Goal: Information Seeking & Learning: Learn about a topic

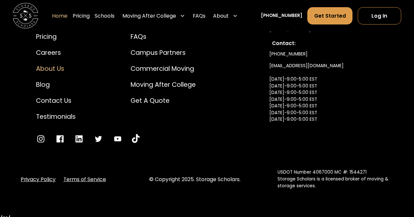
scroll to position [2154, 0]
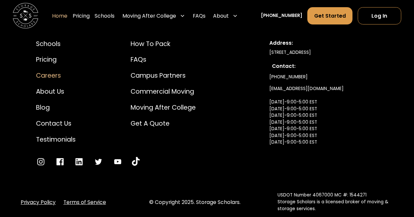
click at [55, 80] on div "Careers" at bounding box center [56, 75] width 40 height 9
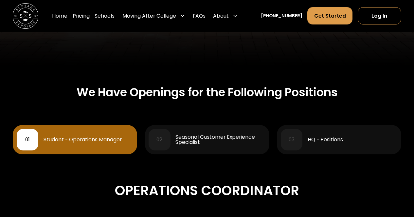
scroll to position [262, 0]
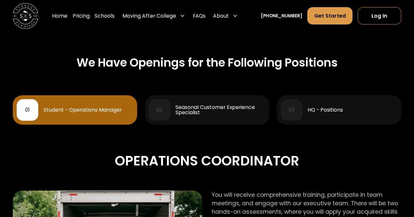
click at [197, 113] on div "Seasonal Customer Experience Specialist" at bounding box center [220, 110] width 90 height 10
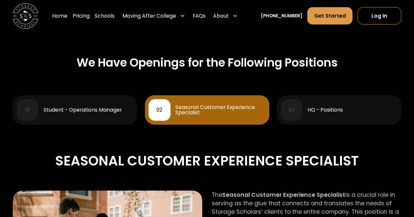
click at [113, 125] on link "01 Student - Operations Manager" at bounding box center [75, 109] width 124 height 29
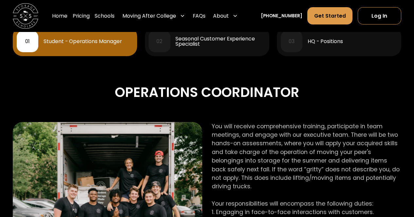
scroll to position [327, 0]
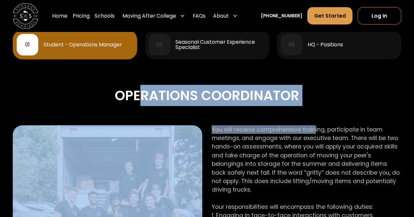
drag, startPoint x: 284, startPoint y: 107, endPoint x: 315, endPoint y: 112, distance: 30.6
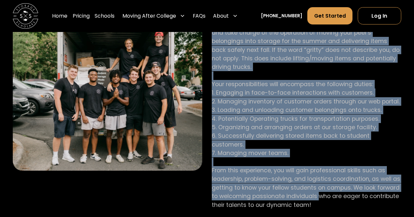
scroll to position [458, 0]
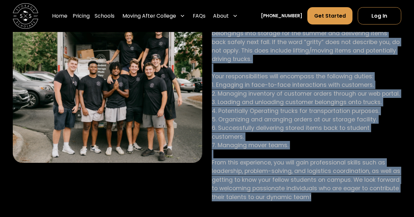
drag, startPoint x: 209, startPoint y: 131, endPoint x: 345, endPoint y: 189, distance: 147.8
click at [345, 189] on div "You will receive comprehensive training, participate in team meetings, and enga…" at bounding box center [207, 111] width 388 height 232
click at [345, 189] on p "You will receive comprehensive training, participate in team meetings, and enga…" at bounding box center [306, 98] width 189 height 207
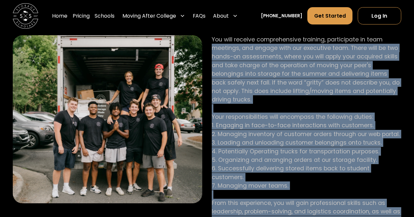
scroll to position [392, 0]
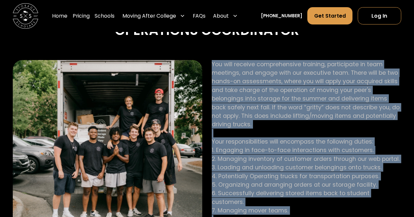
drag, startPoint x: 345, startPoint y: 189, endPoint x: 216, endPoint y: 69, distance: 176.5
click at [216, 69] on p "You will receive comprehensive training, participate in team meetings, and enga…" at bounding box center [306, 163] width 189 height 207
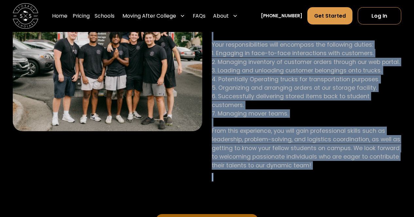
scroll to position [490, 0]
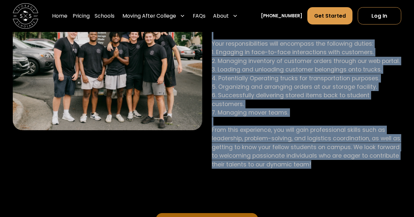
drag, startPoint x: 213, startPoint y: 63, endPoint x: 353, endPoint y: 155, distance: 167.4
click at [353, 156] on p "You will receive comprehensive training, participate in team meetings, and enga…" at bounding box center [306, 65] width 189 height 207
click at [353, 155] on p "You will receive comprehensive training, participate in team meetings, and enga…" at bounding box center [306, 65] width 189 height 207
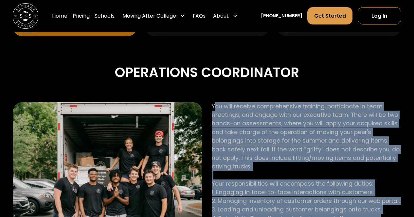
scroll to position [327, 0]
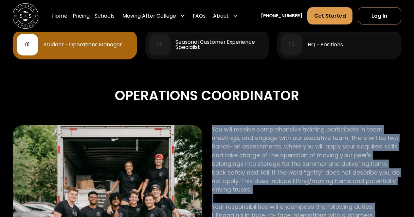
drag, startPoint x: 349, startPoint y: 156, endPoint x: 209, endPoint y: 123, distance: 144.0
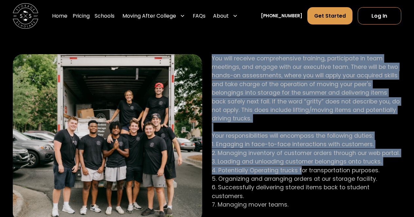
scroll to position [458, 0]
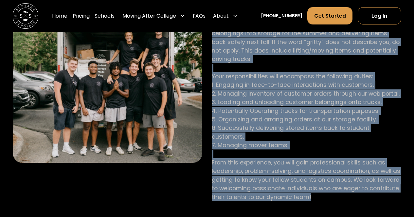
drag, startPoint x: 211, startPoint y: 131, endPoint x: 364, endPoint y: 194, distance: 165.2
click at [364, 194] on div "You will receive comprehensive training, participate in team meetings, and enga…" at bounding box center [207, 111] width 388 height 232
click at [365, 193] on p "You will receive comprehensive training, participate in team meetings, and enga…" at bounding box center [306, 98] width 189 height 207
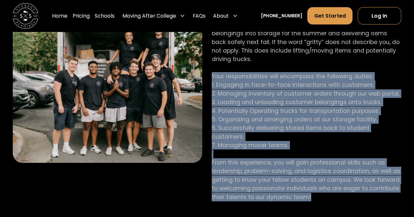
drag, startPoint x: 315, startPoint y: 185, endPoint x: 210, endPoint y: 79, distance: 149.4
click at [210, 79] on div "You will receive comprehensive training, participate in team meetings, and enga…" at bounding box center [207, 111] width 388 height 232
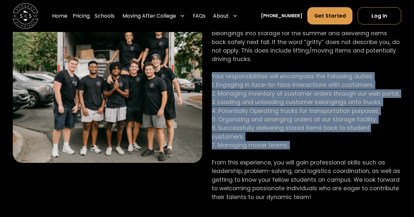
drag, startPoint x: 214, startPoint y: 77, endPoint x: 307, endPoint y: 146, distance: 116.0
click at [307, 146] on p "You will receive comprehensive training, participate in team meetings, and enga…" at bounding box center [306, 98] width 189 height 207
click at [308, 146] on p "You will receive comprehensive training, participate in team meetings, and enga…" at bounding box center [306, 98] width 189 height 207
drag, startPoint x: 292, startPoint y: 141, endPoint x: 209, endPoint y: 74, distance: 106.7
click at [209, 74] on div "You will receive comprehensive training, participate in team meetings, and enga…" at bounding box center [207, 111] width 388 height 232
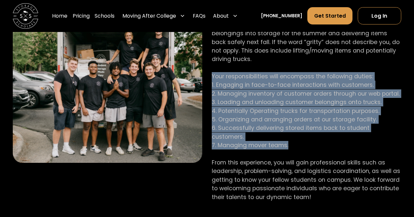
click at [236, 86] on p "You will receive comprehensive training, participate in team meetings, and enga…" at bounding box center [306, 98] width 189 height 207
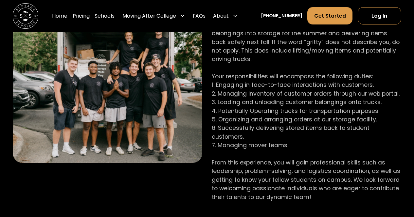
scroll to position [392, 0]
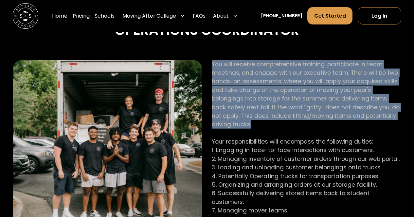
drag, startPoint x: 212, startPoint y: 65, endPoint x: 280, endPoint y: 129, distance: 93.7
click at [280, 129] on p "You will receive comprehensive training, participate in team meetings, and enga…" at bounding box center [306, 163] width 189 height 207
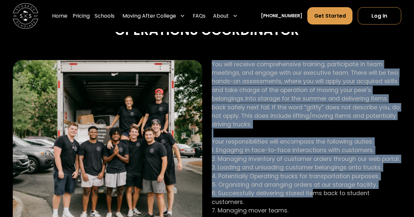
drag, startPoint x: 212, startPoint y: 63, endPoint x: 311, endPoint y: 197, distance: 166.2
click at [311, 197] on p "You will receive comprehensive training, participate in team meetings, and enga…" at bounding box center [306, 163] width 189 height 207
click at [312, 197] on p "You will receive comprehensive training, participate in team meetings, and enga…" at bounding box center [306, 163] width 189 height 207
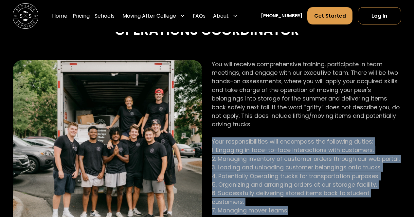
drag, startPoint x: 288, startPoint y: 201, endPoint x: 213, endPoint y: 143, distance: 95.6
click at [213, 143] on p "You will receive comprehensive training, participate in team meetings, and enga…" at bounding box center [306, 163] width 189 height 207
click at [223, 145] on p "You will receive comprehensive training, participate in team meetings, and enga…" at bounding box center [306, 163] width 189 height 207
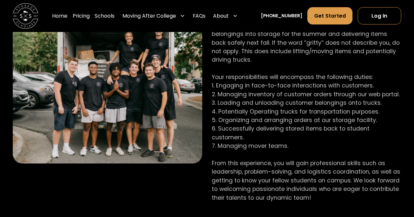
scroll to position [458, 0]
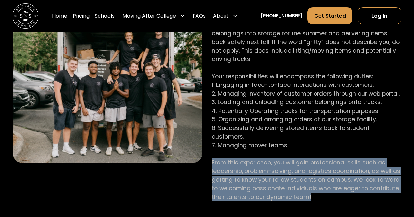
drag, startPoint x: 212, startPoint y: 155, endPoint x: 378, endPoint y: 192, distance: 169.8
click at [378, 192] on p "You will receive comprehensive training, participate in team meetings, and enga…" at bounding box center [306, 98] width 189 height 207
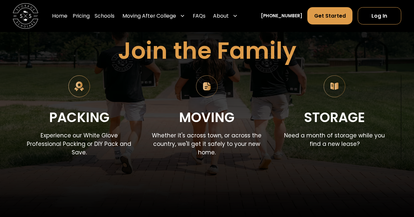
scroll to position [72, 0]
